Goal: Task Accomplishment & Management: Manage account settings

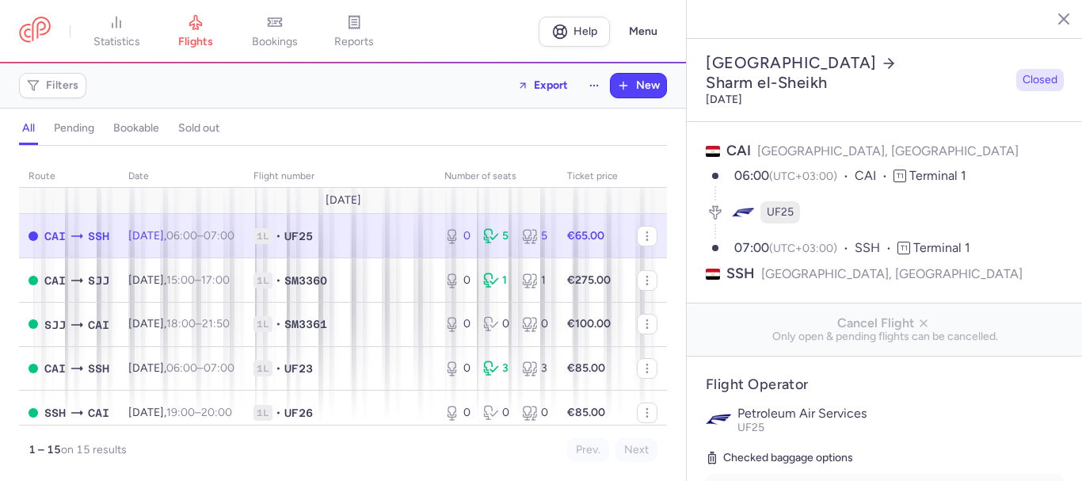
select select "days"
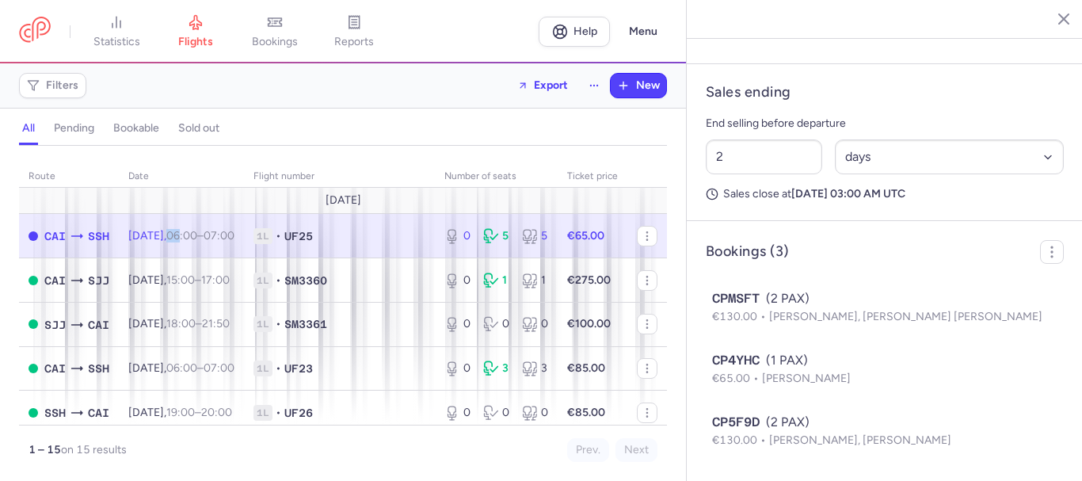
click at [1051, 19] on line "button" at bounding box center [1052, 18] width 8 height 8
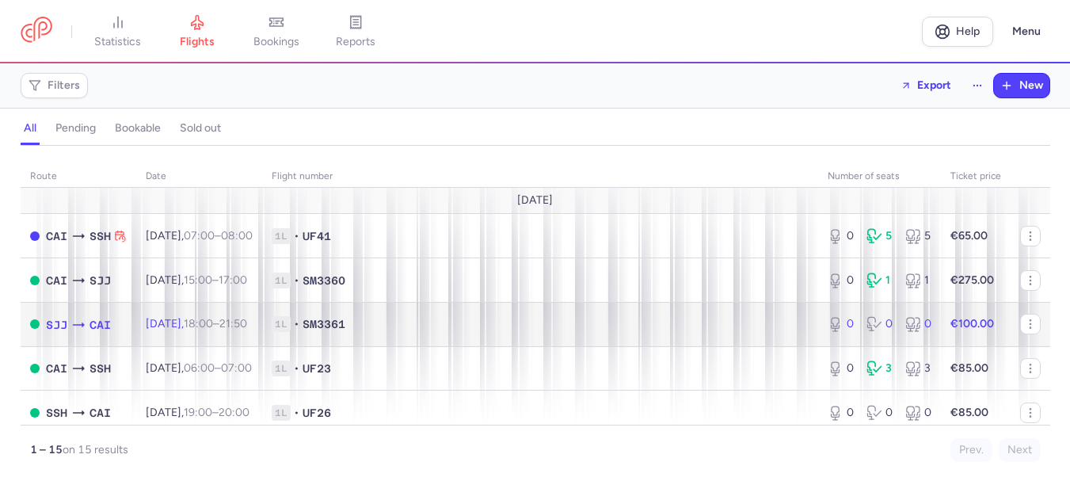
click at [205, 322] on span "[DATE] 18:00 – 21:50 +0" at bounding box center [196, 323] width 101 height 13
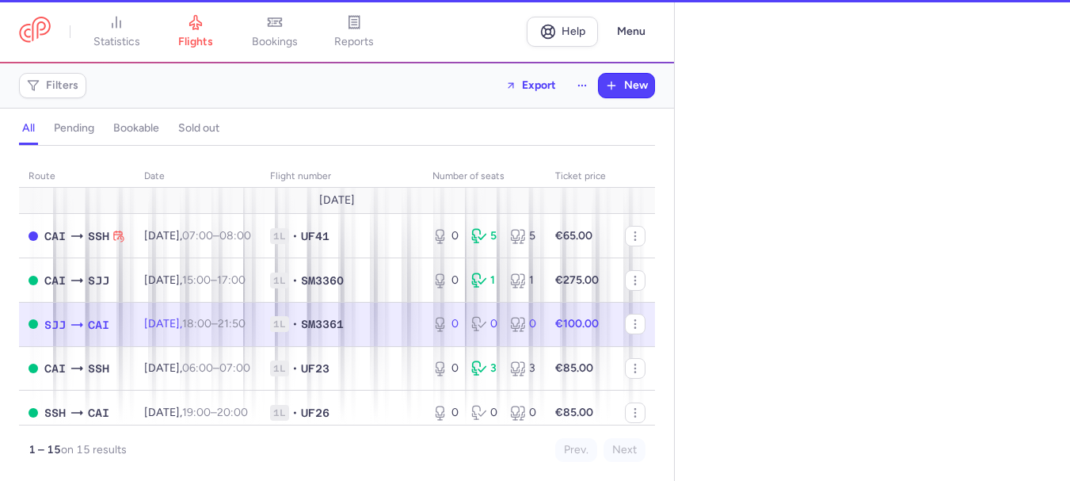
click at [205, 322] on span "[DATE] 18:00 – 21:50 +0" at bounding box center [194, 323] width 101 height 13
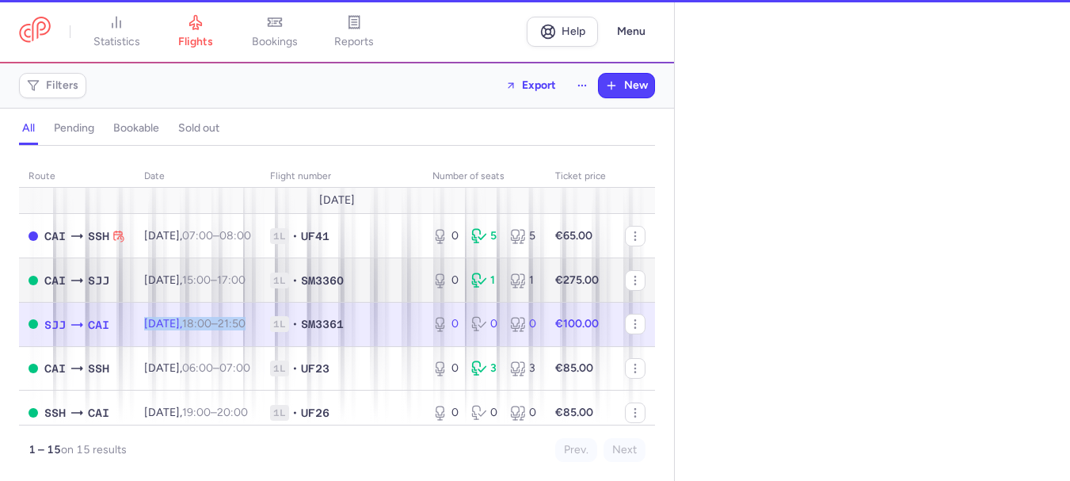
select select "days"
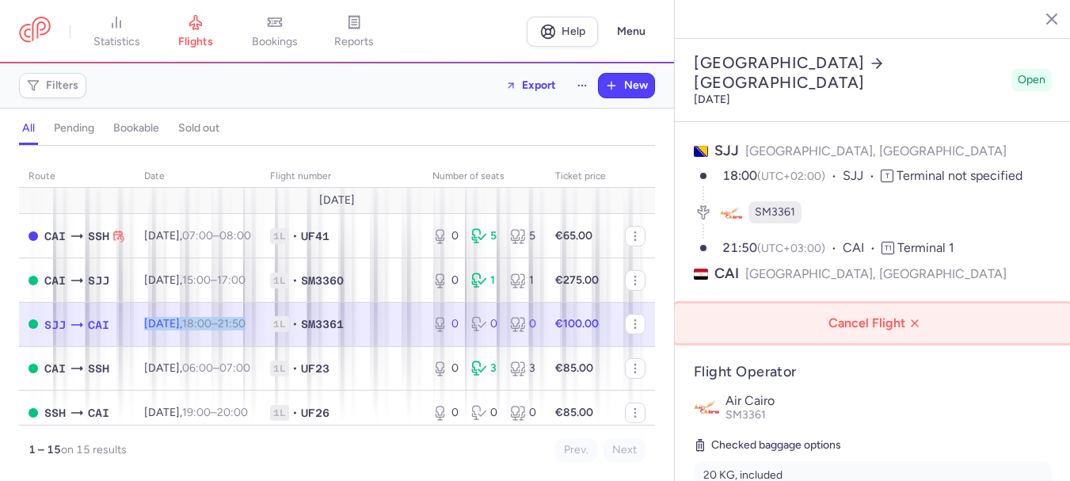
click at [861, 316] on span "Cancel Flight" at bounding box center [876, 323] width 371 height 14
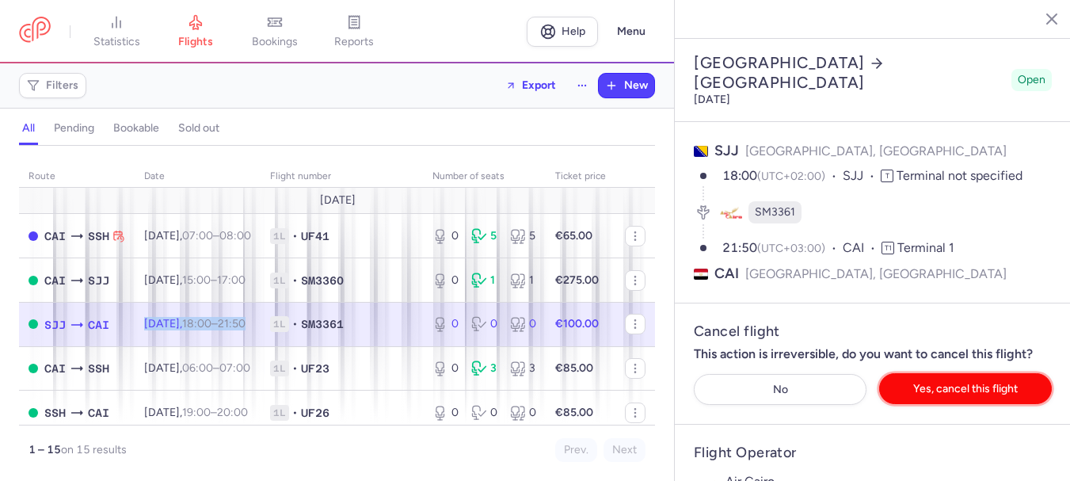
click at [928, 383] on span "Yes, cancel this flight" at bounding box center [965, 389] width 105 height 12
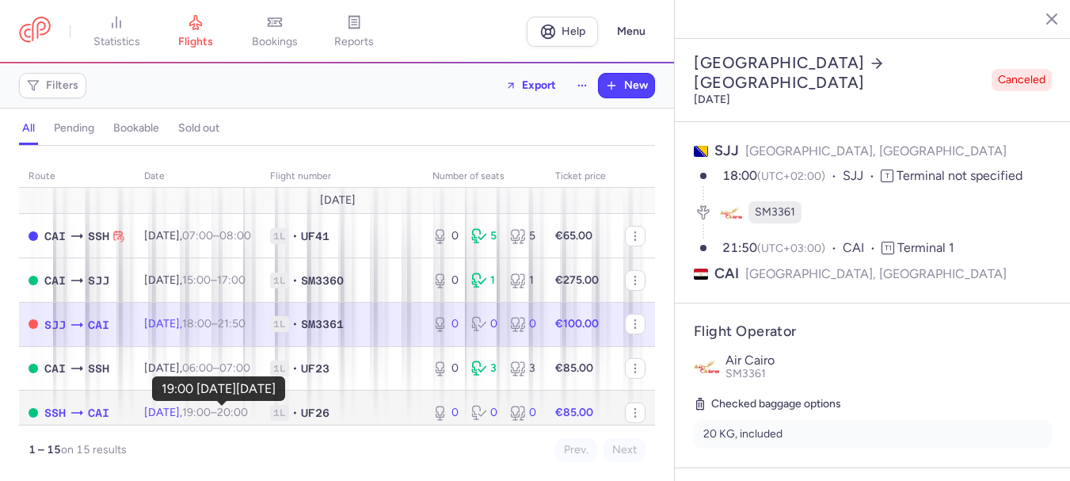
click at [211, 413] on time "19:00" at bounding box center [196, 412] width 29 height 13
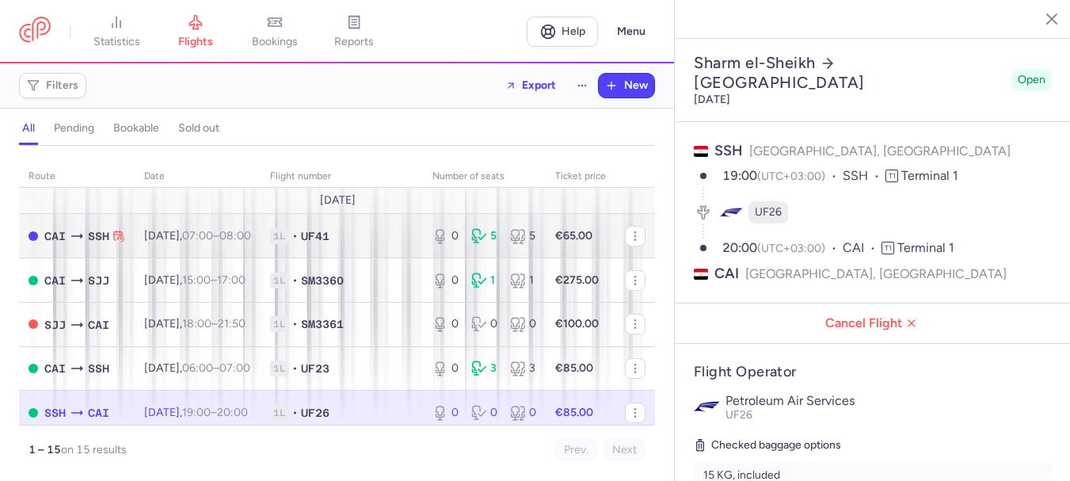
scroll to position [79, 0]
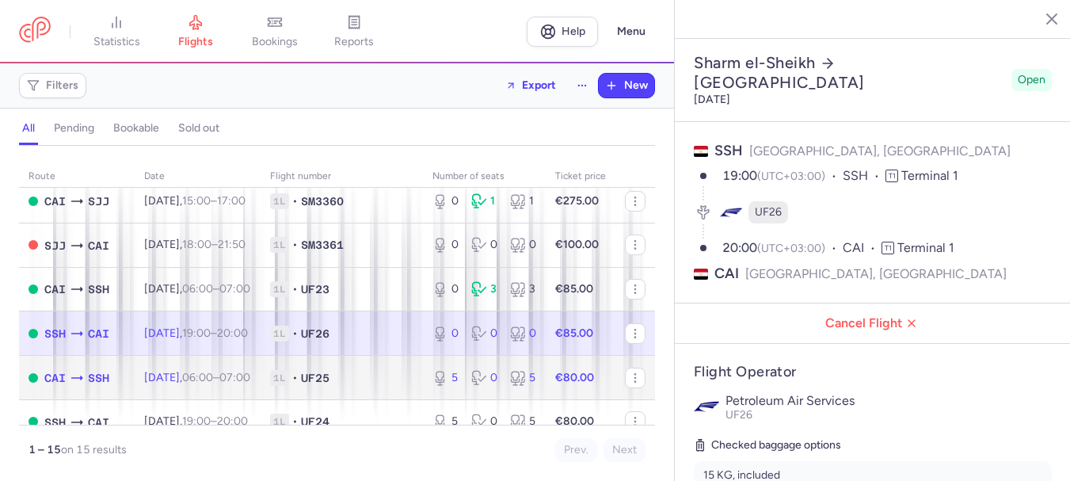
click at [199, 377] on span "[DATE] 06:00 – 07:00 +0" at bounding box center [197, 377] width 106 height 13
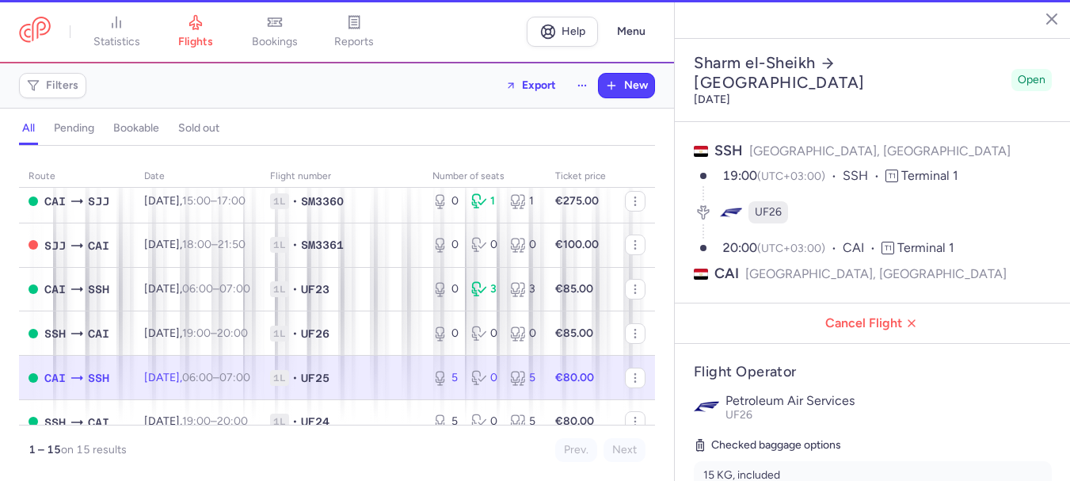
type input "5"
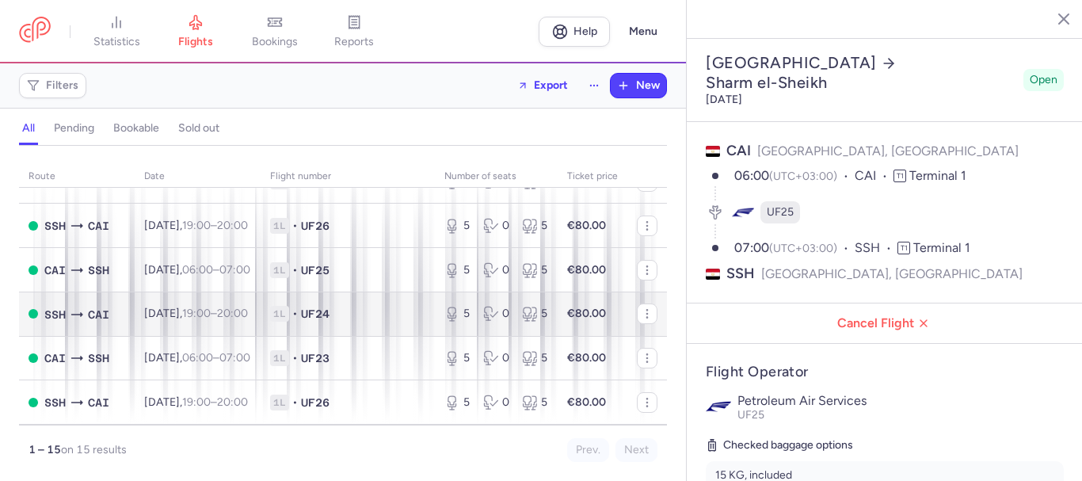
scroll to position [396, 0]
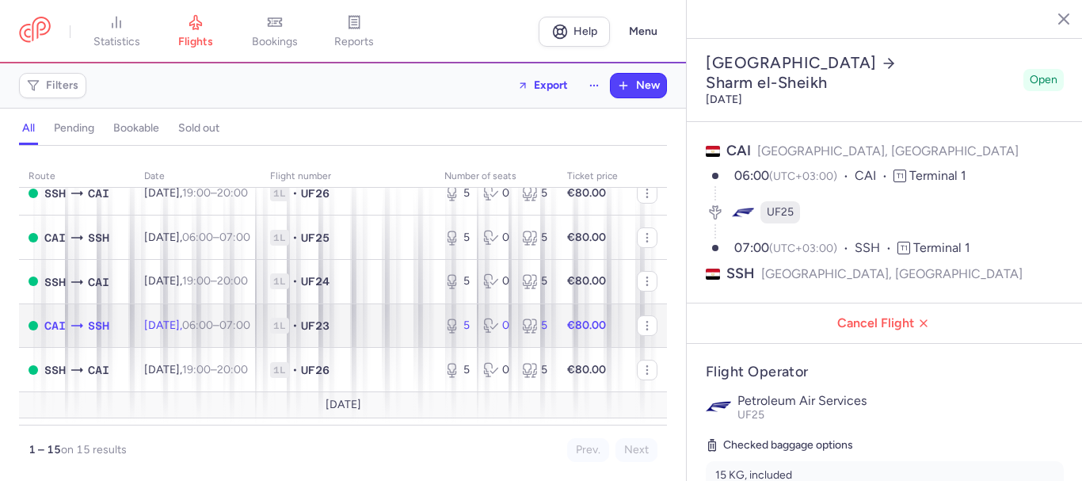
click at [177, 322] on span "[DATE] 06:00 – 07:00 +0" at bounding box center [197, 324] width 106 height 13
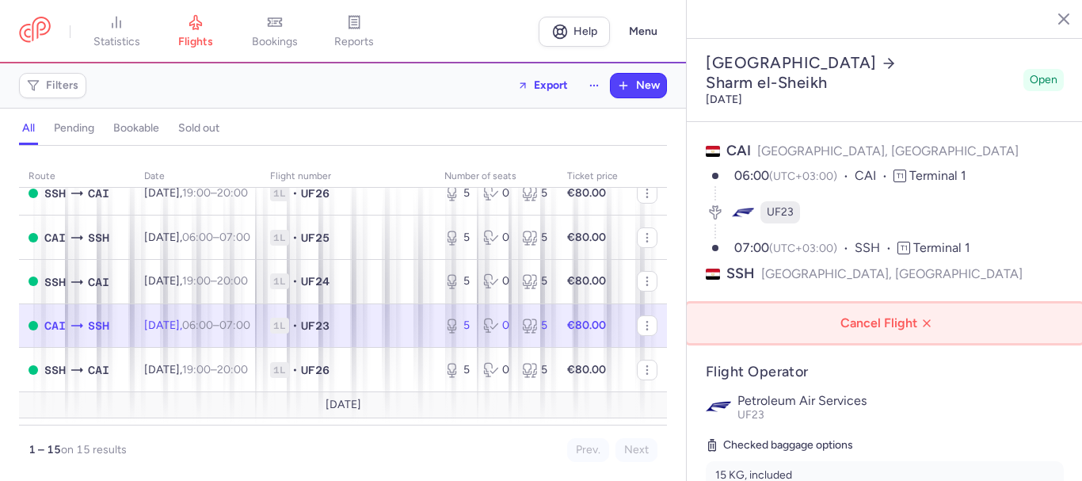
click at [879, 316] on span "Cancel Flight" at bounding box center [888, 323] width 371 height 14
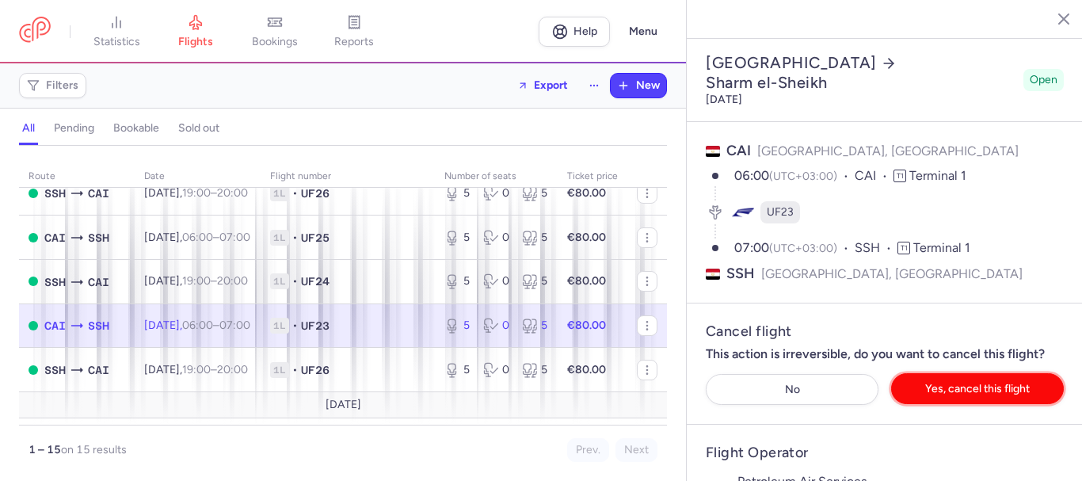
click at [925, 383] on span "Yes, cancel this flight" at bounding box center [977, 389] width 105 height 12
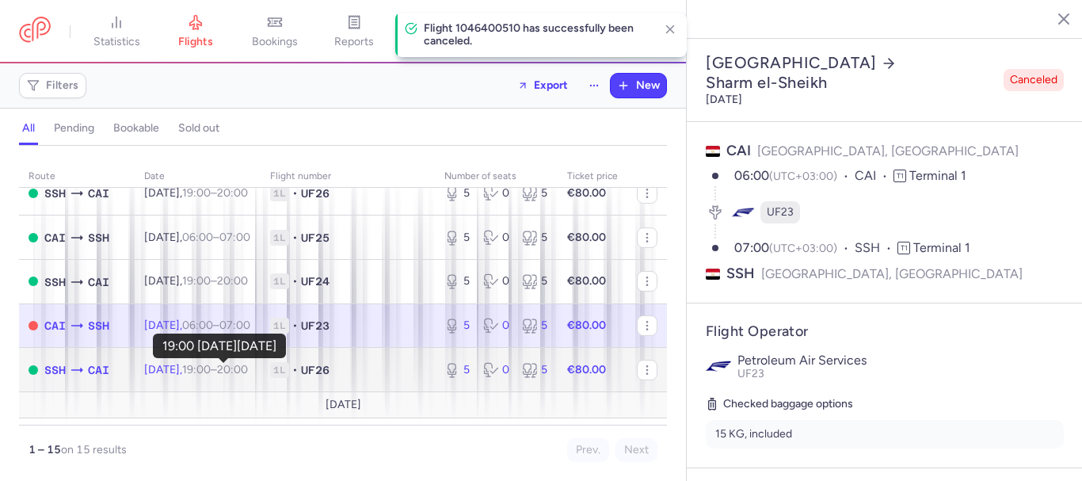
click at [211, 371] on time "19:00" at bounding box center [196, 369] width 29 height 13
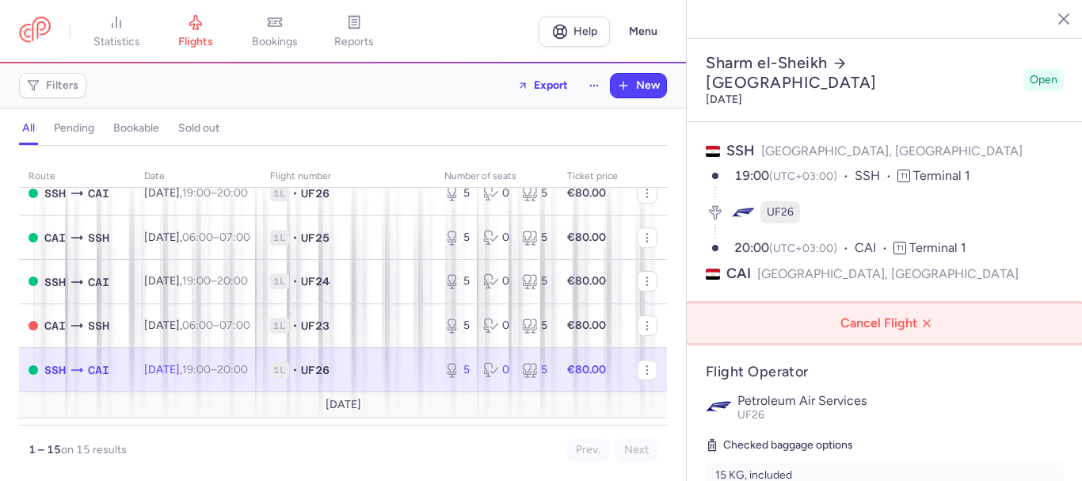
click at [896, 316] on span "Cancel Flight" at bounding box center [888, 323] width 371 height 14
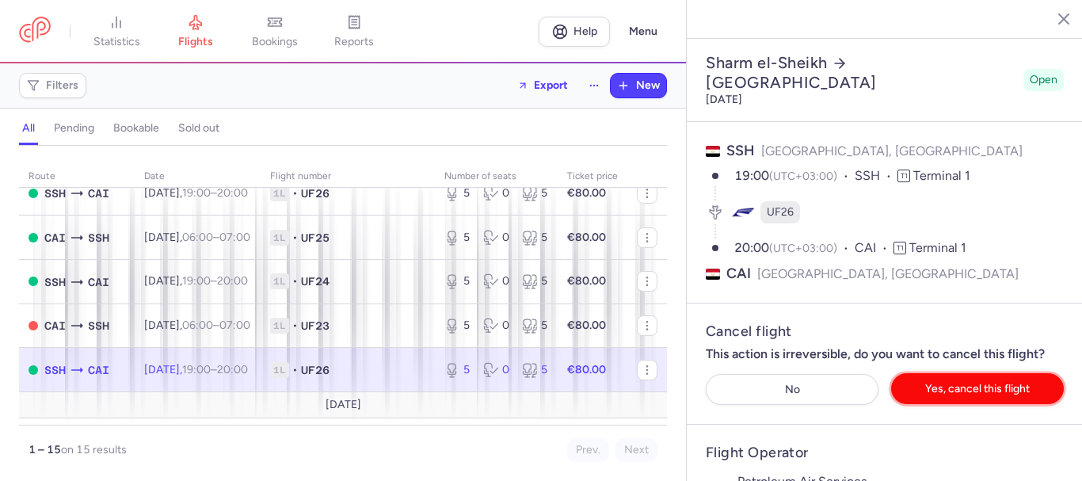
click at [947, 383] on span "Yes, cancel this flight" at bounding box center [977, 389] width 105 height 12
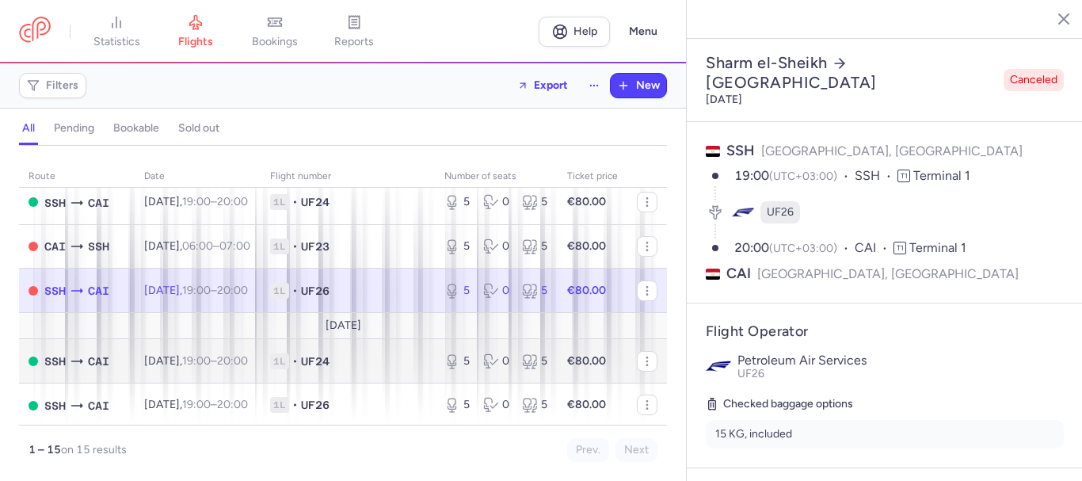
scroll to position [478, 0]
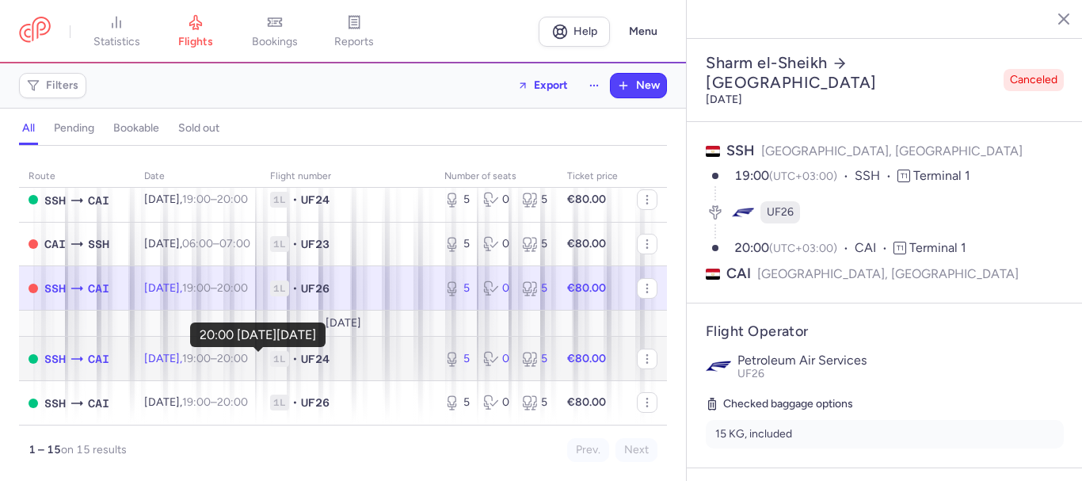
click at [245, 354] on time "20:00 +0" at bounding box center [232, 358] width 31 height 13
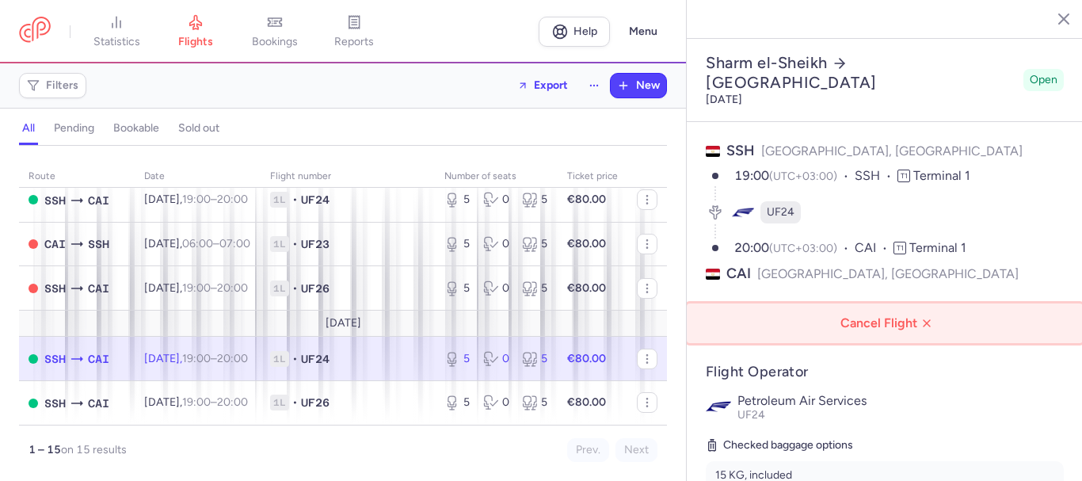
click at [882, 316] on span "Cancel Flight" at bounding box center [888, 323] width 371 height 14
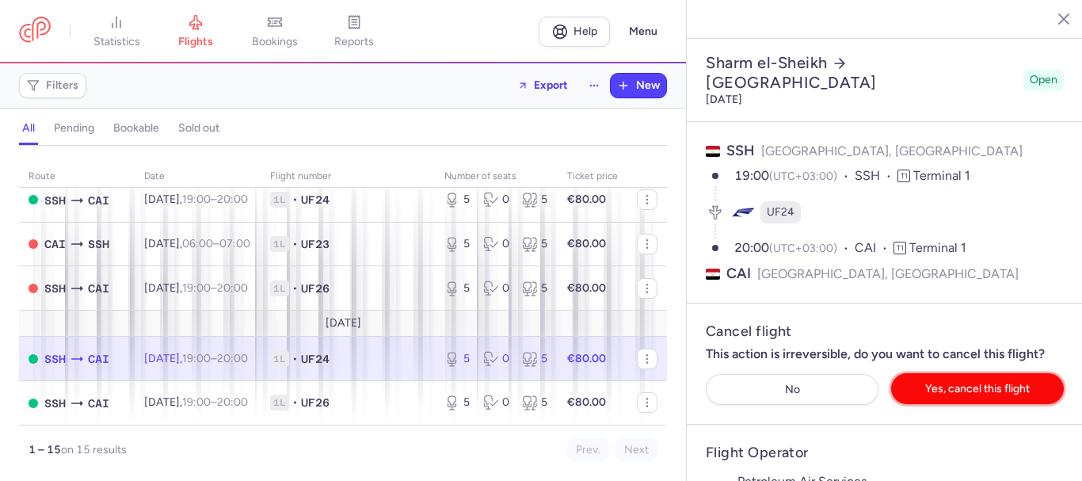
click at [947, 383] on span "Yes, cancel this flight" at bounding box center [977, 389] width 105 height 12
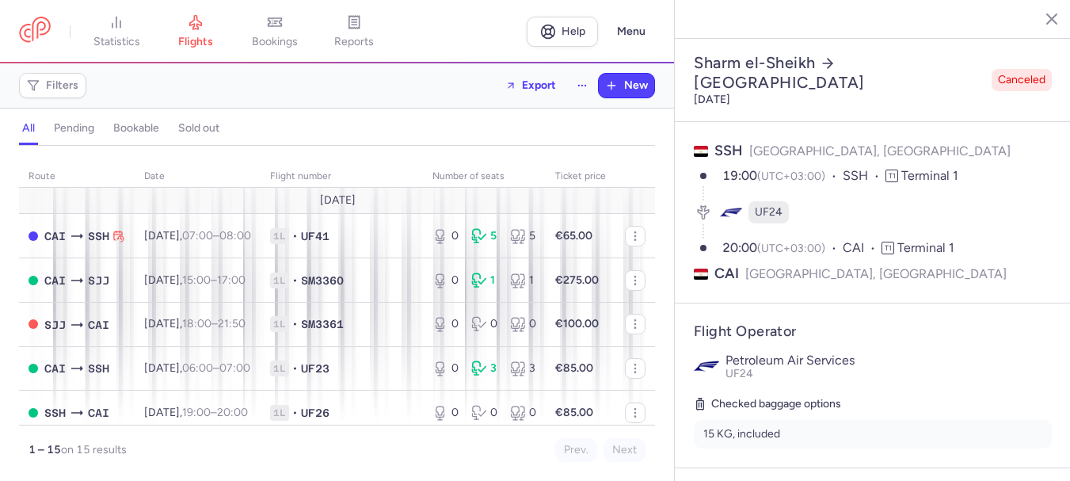
click at [1036, 16] on icon "button" at bounding box center [1040, 18] width 16 height 16
